Goal: Obtain resource: Obtain resource

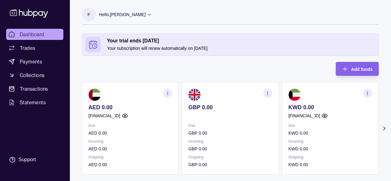
click at [274, 96] on section "GBP 0.00 Due GBP 0.00 Incoming GBP 0.00 Outgoing GBP 0.00" at bounding box center [230, 128] width 97 height 92
click at [272, 96] on button "button" at bounding box center [267, 92] width 9 height 9
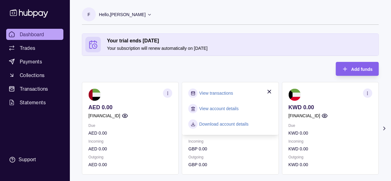
click at [226, 121] on link "Download account details" at bounding box center [223, 124] width 49 height 7
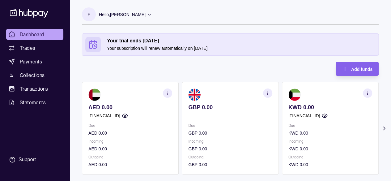
click at [269, 97] on section at bounding box center [230, 94] width 84 height 12
click at [269, 97] on section "button" at bounding box center [267, 92] width 9 height 9
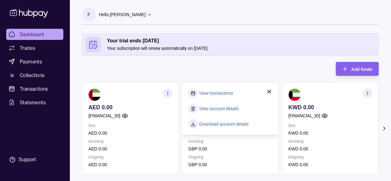
click at [216, 108] on link "View account details" at bounding box center [218, 108] width 39 height 7
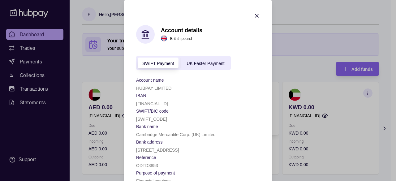
click at [255, 13] on icon "button" at bounding box center [256, 15] width 6 height 6
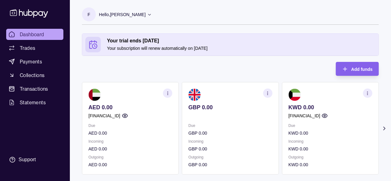
click at [268, 88] on section "button" at bounding box center [267, 92] width 9 height 9
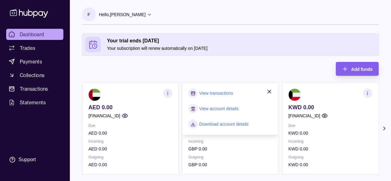
click at [269, 88] on icon "button" at bounding box center [269, 91] width 6 height 6
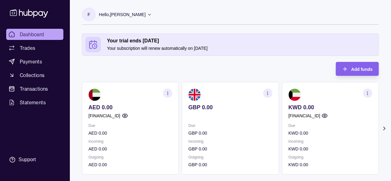
click at [269, 88] on button "button" at bounding box center [267, 92] width 9 height 9
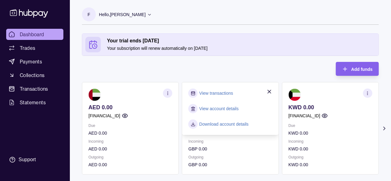
click at [206, 107] on link "View account details" at bounding box center [218, 108] width 39 height 7
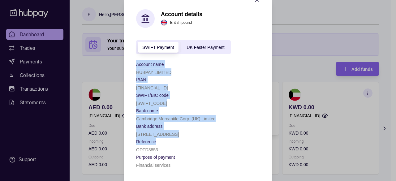
scroll to position [38, 0]
drag, startPoint x: 130, startPoint y: 80, endPoint x: 177, endPoint y: 151, distance: 86.1
click at [177, 151] on section "Account details British pound SWIFT Payment UK Faster Payment Account name HUBP…" at bounding box center [198, 83] width 148 height 196
copy div "Account name HUBPAY LIMITED IBAN [FINANCIAL_ID] SWIFT/BIC code [SWIFT_CODE] Ban…"
click at [207, 131] on div "[STREET_ADDRESS]" at bounding box center [198, 133] width 124 height 7
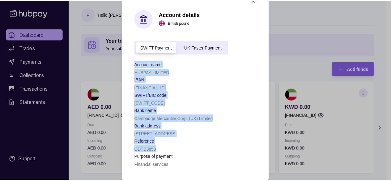
scroll to position [0, 0]
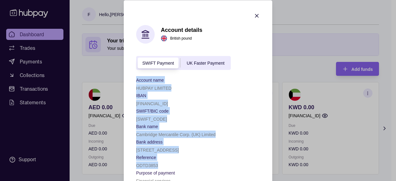
click at [254, 13] on icon "button" at bounding box center [256, 15] width 6 height 6
